Goal: Information Seeking & Learning: Learn about a topic

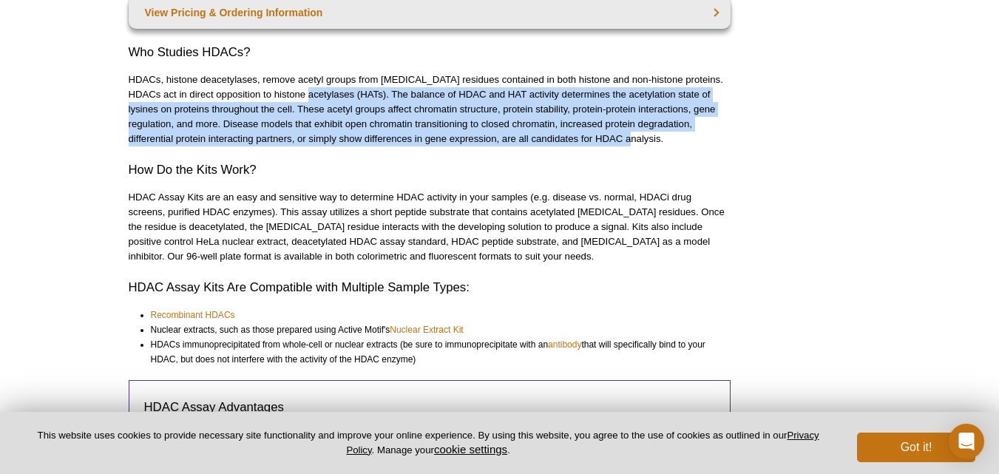
scroll to position [186, 0]
click at [278, 114] on p "HDACs, histone deacetylases, remove acetyl groups from [MEDICAL_DATA] residues …" at bounding box center [430, 108] width 602 height 74
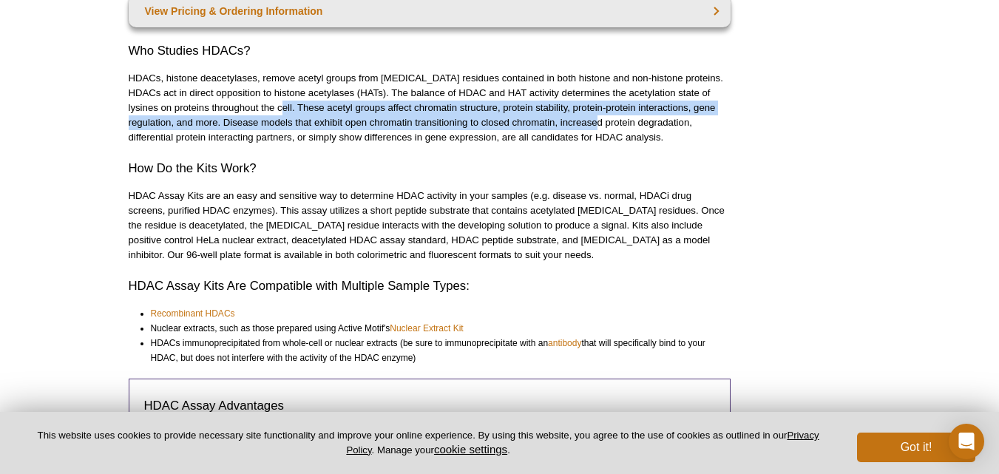
drag, startPoint x: 266, startPoint y: 109, endPoint x: 581, endPoint y: 125, distance: 316.3
click at [581, 125] on p "HDACs, histone deacetylases, remove acetyl groups from [MEDICAL_DATA] residues …" at bounding box center [430, 108] width 602 height 74
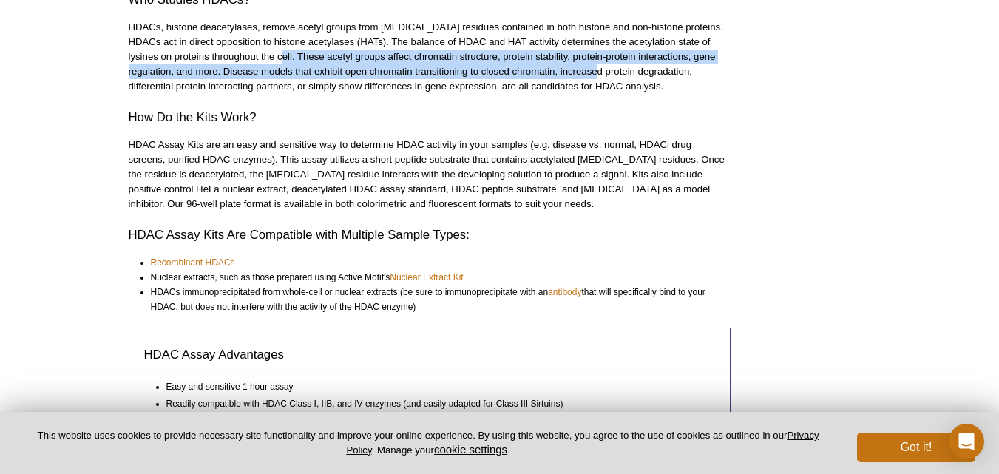
scroll to position [240, 0]
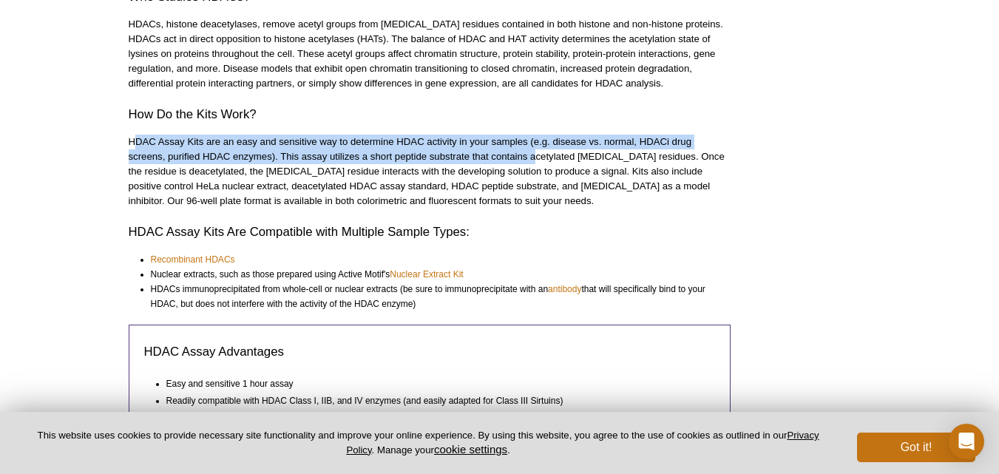
drag, startPoint x: 134, startPoint y: 141, endPoint x: 539, endPoint y: 156, distance: 405.7
click at [539, 156] on p "HDAC Assay Kits are an easy and sensitive way to determine HDAC activity in you…" at bounding box center [430, 172] width 602 height 74
click at [423, 174] on p "HDAC Assay Kits are an easy and sensitive way to determine HDAC activity in you…" at bounding box center [430, 172] width 602 height 74
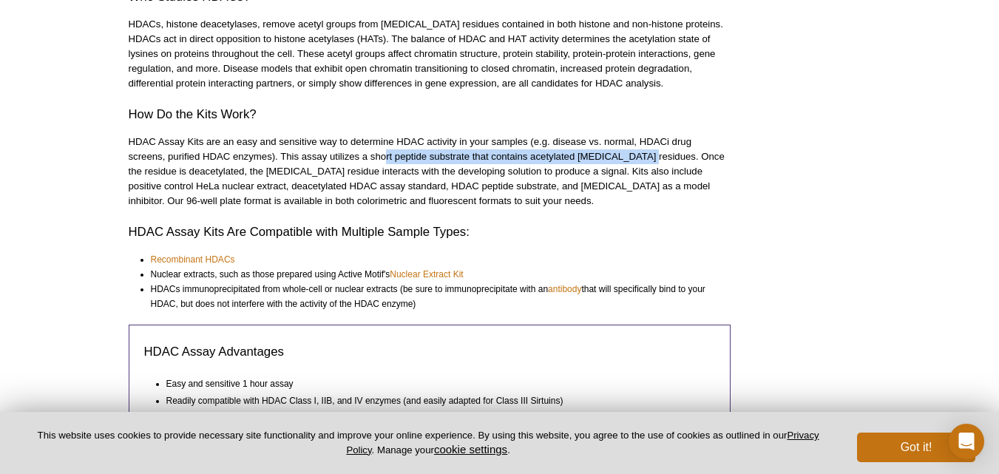
drag, startPoint x: 386, startPoint y: 151, endPoint x: 642, endPoint y: 162, distance: 256.2
click at [642, 162] on p "HDAC Assay Kits are an easy and sensitive way to determine HDAC activity in you…" at bounding box center [430, 172] width 602 height 74
click at [412, 146] on p "HDAC Assay Kits are an easy and sensitive way to determine HDAC activity in you…" at bounding box center [430, 172] width 602 height 74
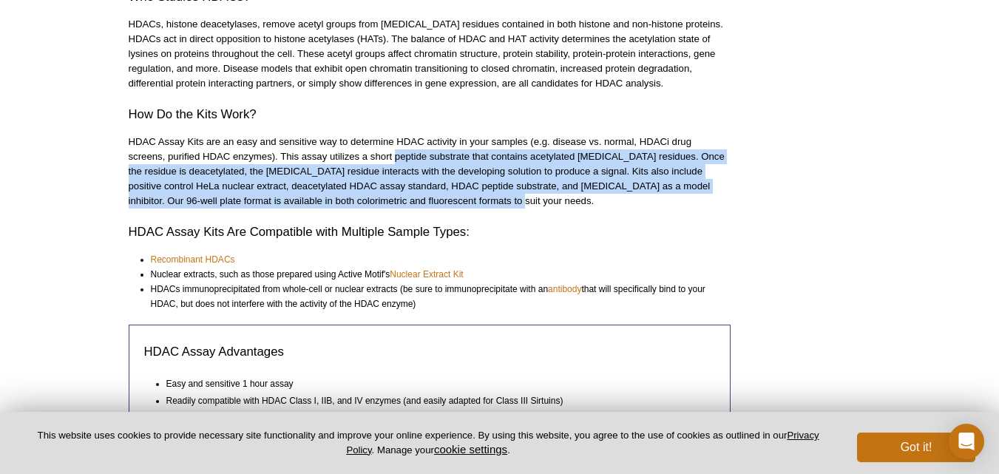
drag, startPoint x: 395, startPoint y: 155, endPoint x: 562, endPoint y: 196, distance: 171.5
click at [562, 196] on p "HDAC Assay Kits are an easy and sensitive way to determine HDAC activity in you…" at bounding box center [430, 172] width 602 height 74
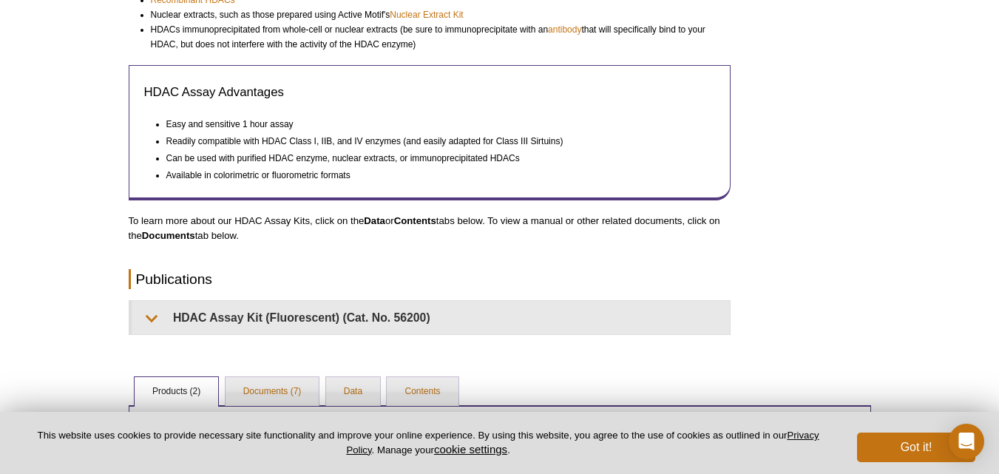
scroll to position [500, 0]
copy p "peptide substrate that contains acetylated [MEDICAL_DATA] residues. Once the re…"
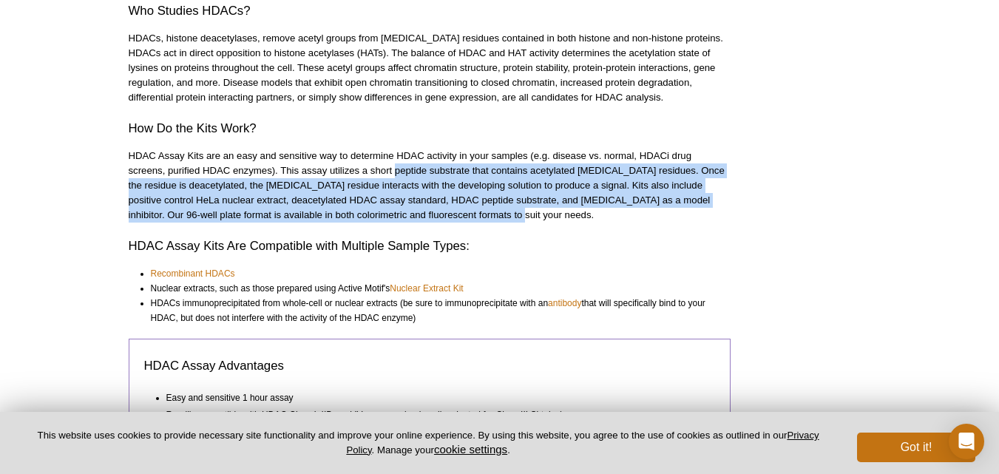
scroll to position [225, 0]
click at [267, 184] on p "HDAC Assay Kits are an easy and sensitive way to determine HDAC activity in you…" at bounding box center [430, 186] width 602 height 74
drag, startPoint x: 291, startPoint y: 170, endPoint x: 443, endPoint y: 218, distance: 158.9
click at [443, 218] on p "HDAC Assay Kits are an easy and sensitive way to determine HDAC activity in you…" at bounding box center [430, 186] width 602 height 74
copy p "is assay utilizes a short peptide substrate that contains acetylated [MEDICAL_D…"
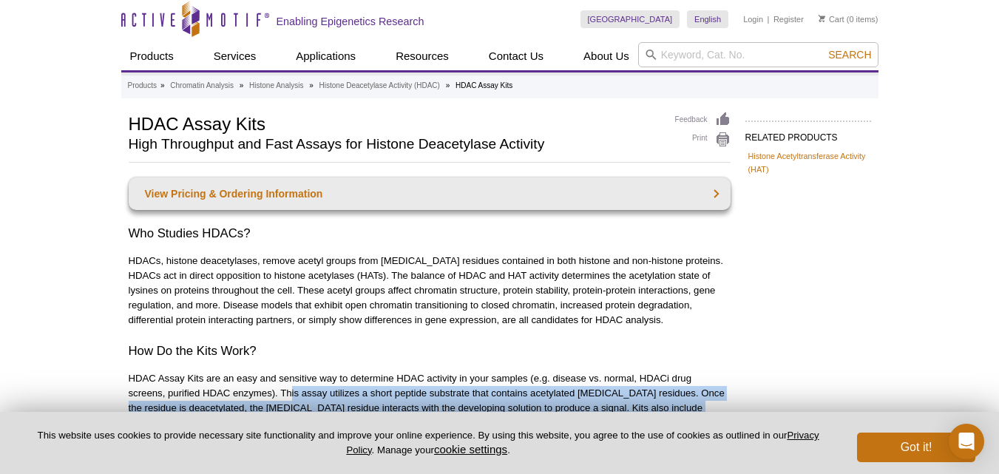
scroll to position [0, 0]
